Goal: Task Accomplishment & Management: Manage account settings

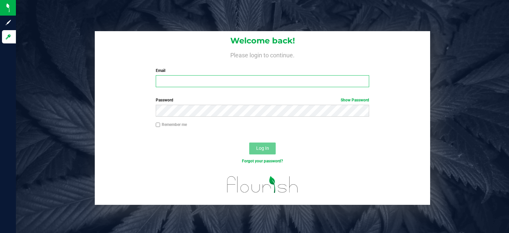
type input "nick@eldorado.group"
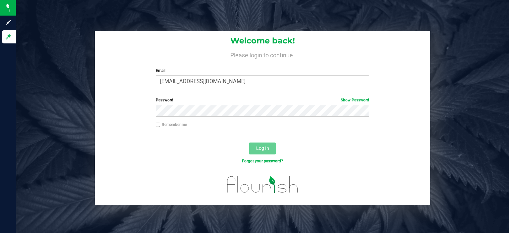
click at [267, 147] on span "Log In" at bounding box center [262, 147] width 13 height 5
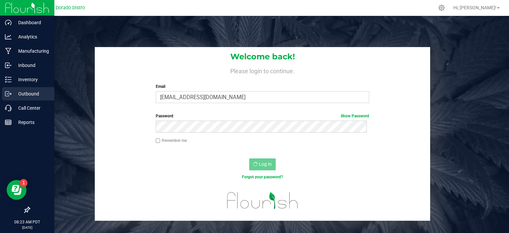
click at [8, 91] on icon at bounding box center [8, 93] width 7 height 7
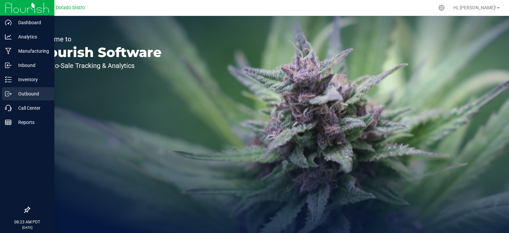
click at [9, 94] on icon at bounding box center [8, 93] width 7 height 7
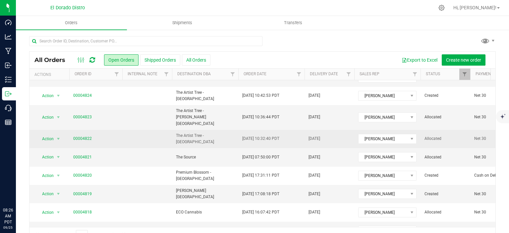
scroll to position [66, 0]
